Goal: Task Accomplishment & Management: Use online tool/utility

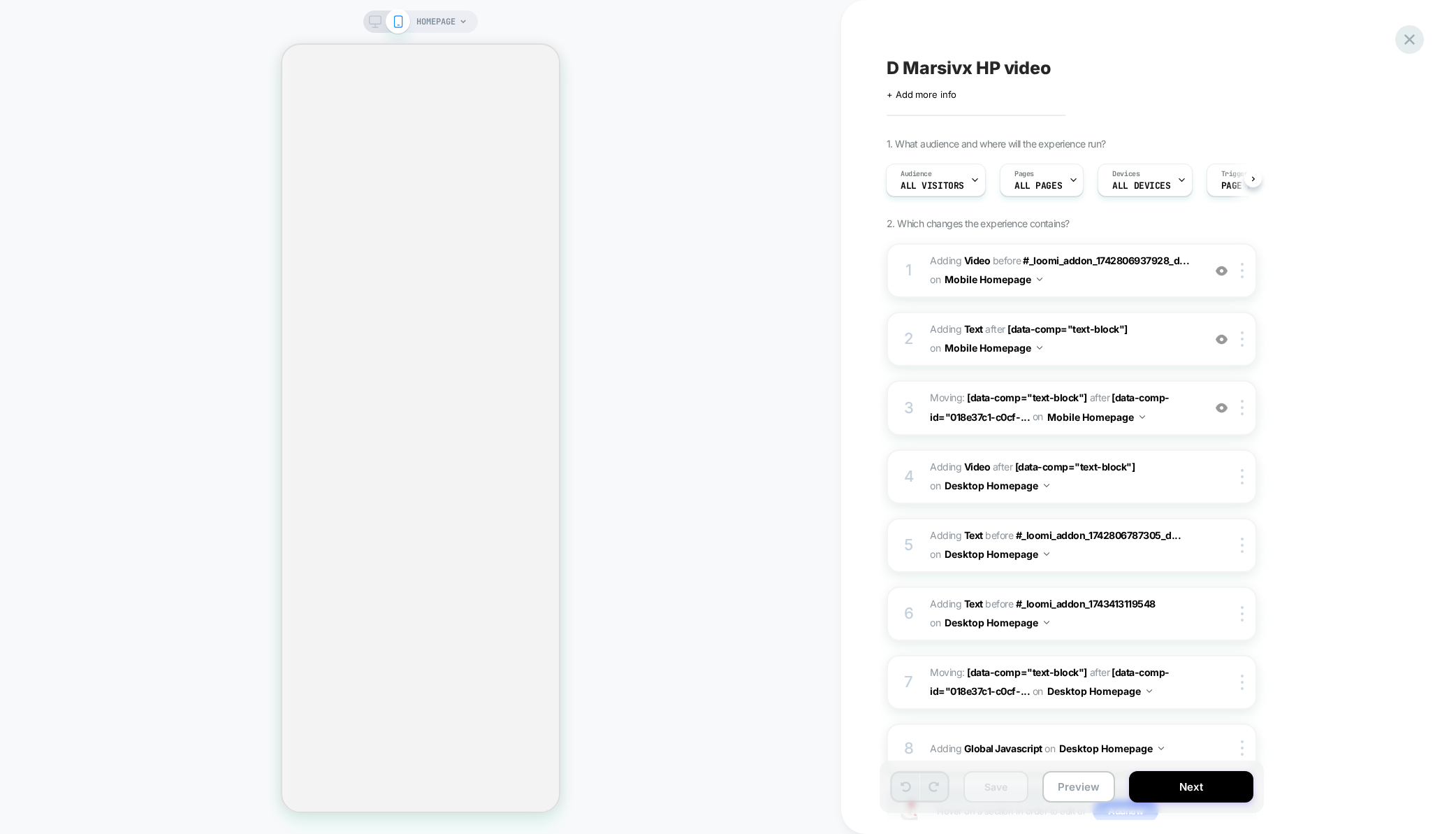
click at [1407, 41] on icon at bounding box center [1409, 39] width 11 height 11
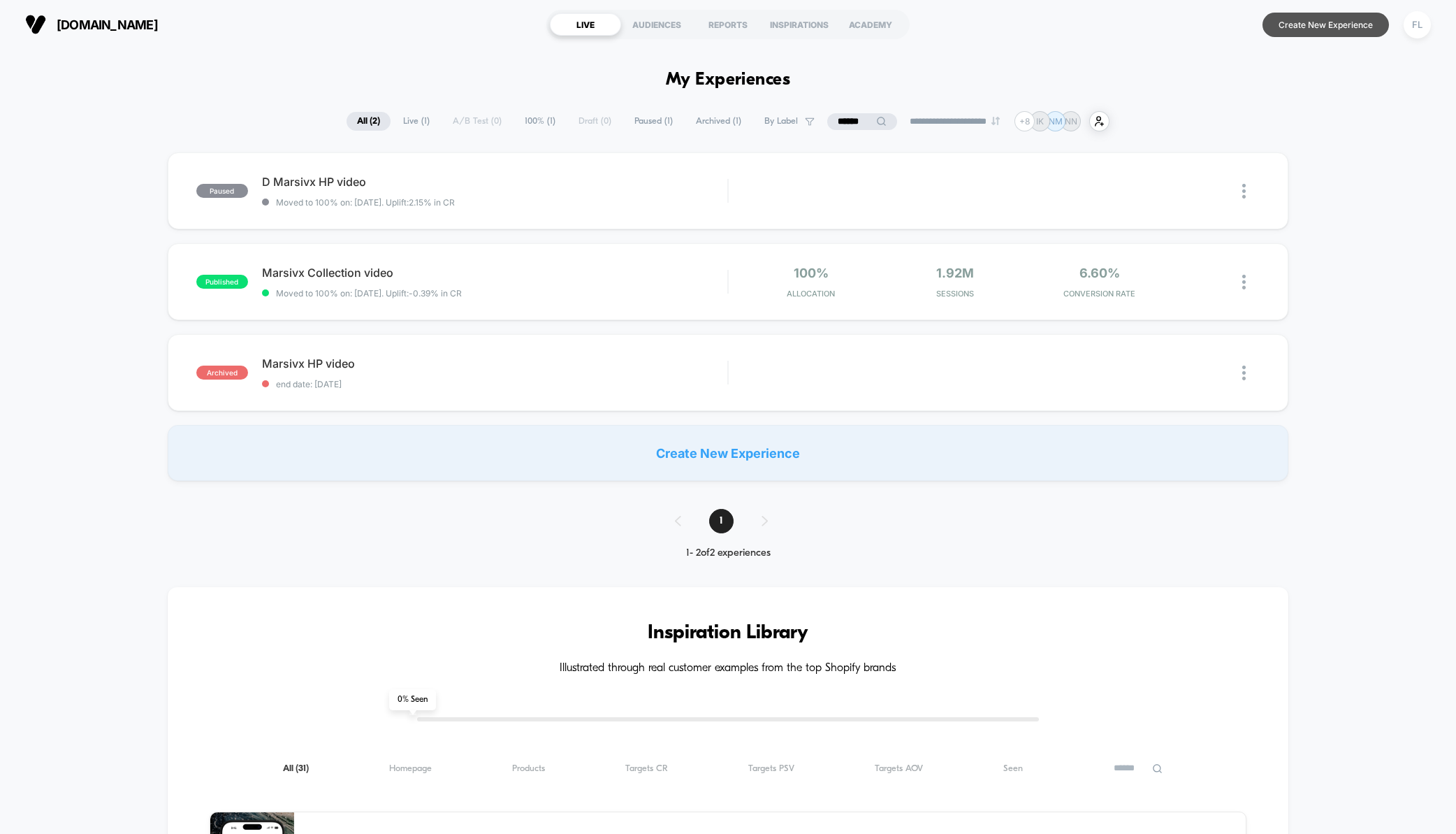
click at [1306, 33] on button "Create New Experience" at bounding box center [1325, 24] width 126 height 24
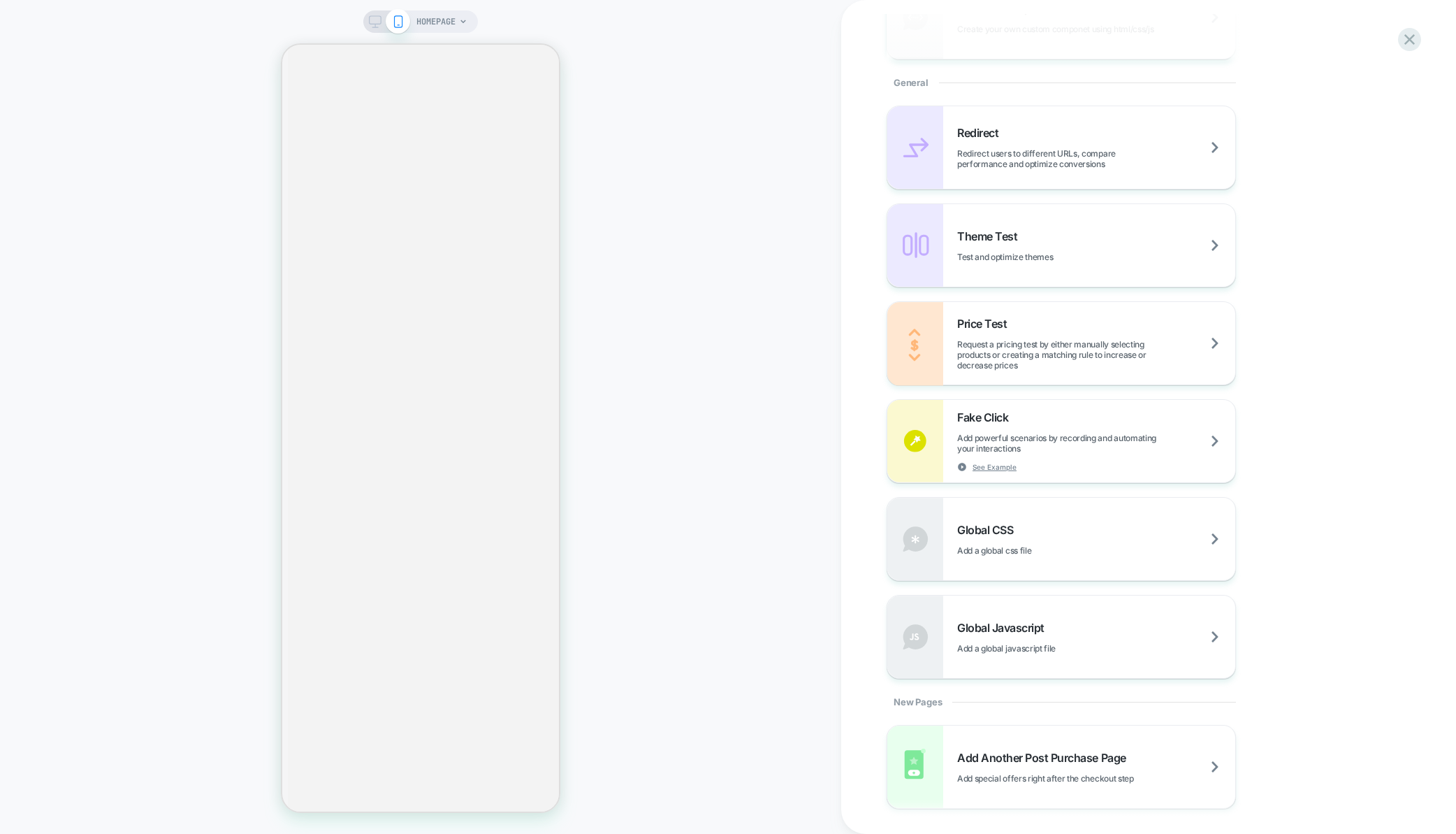
scroll to position [626, 0]
